Goal: Browse casually

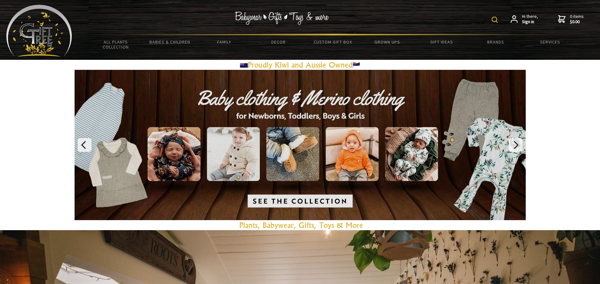
scroll to position [2, 0]
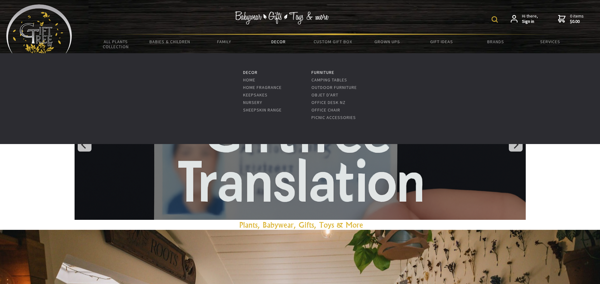
click at [285, 41] on link "Decor" at bounding box center [278, 41] width 54 height 13
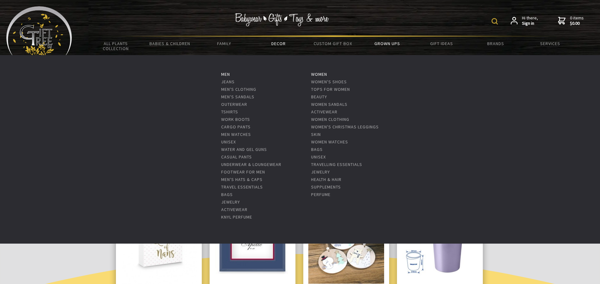
click at [387, 42] on link "Grown Ups" at bounding box center [387, 43] width 54 height 13
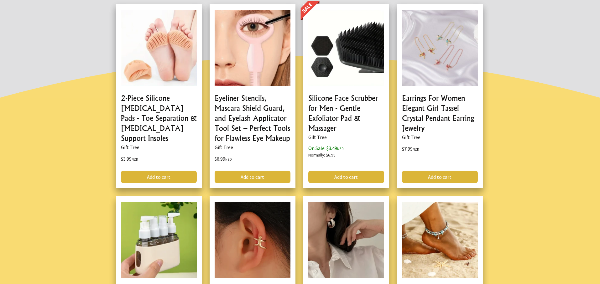
scroll to position [190, 0]
